Goal: Task Accomplishment & Management: Use online tool/utility

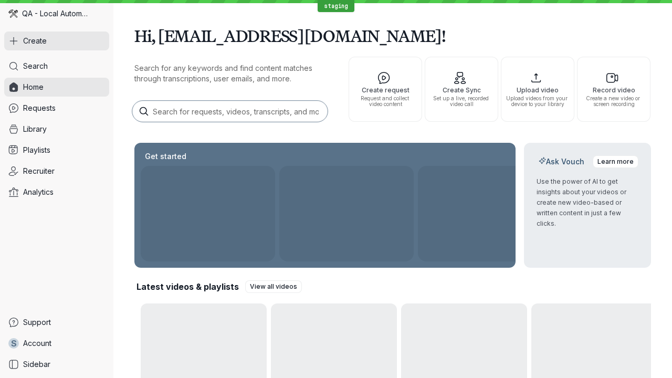
click at [57, 41] on button "Create" at bounding box center [56, 40] width 105 height 19
